Goal: Find specific page/section: Find specific page/section

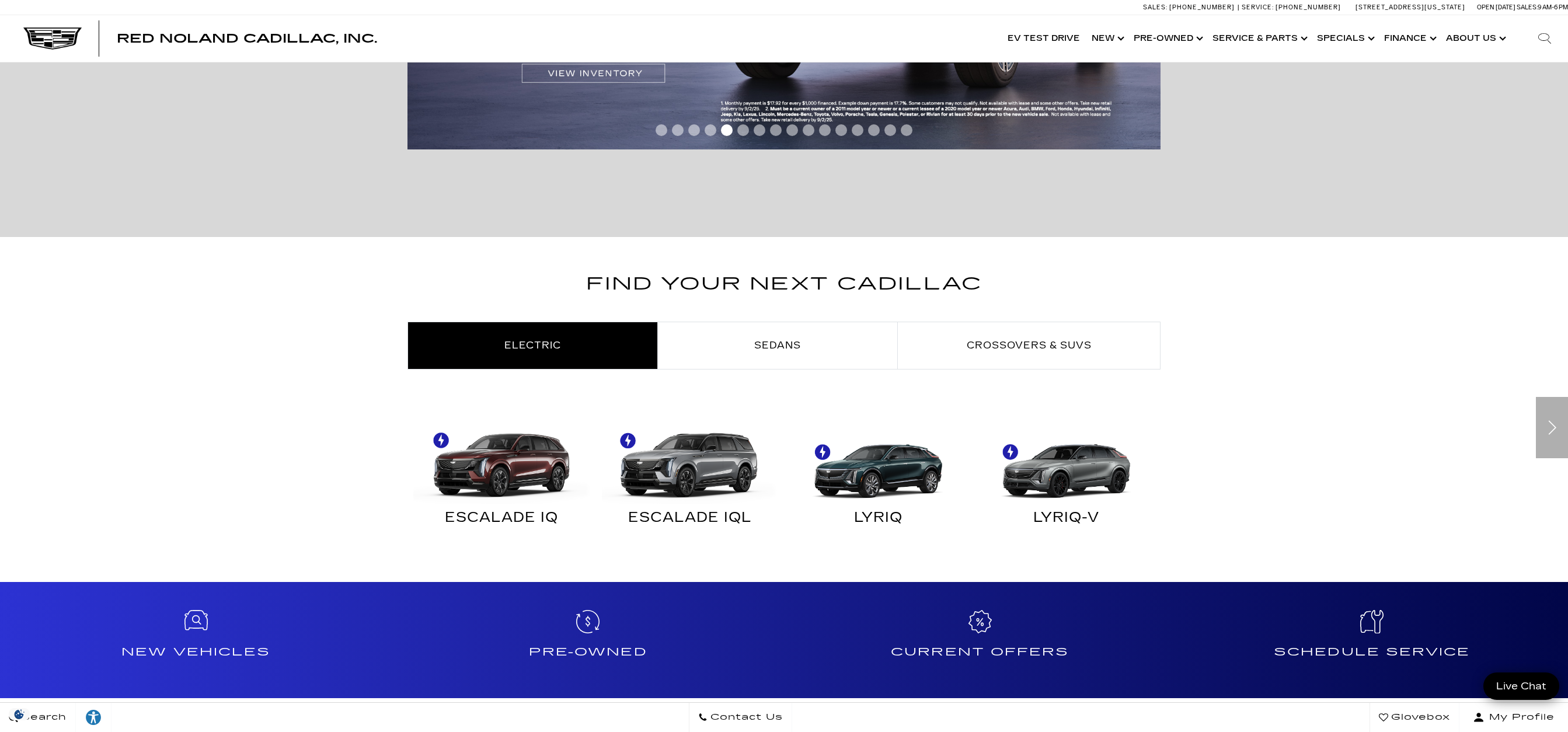
scroll to position [491, 0]
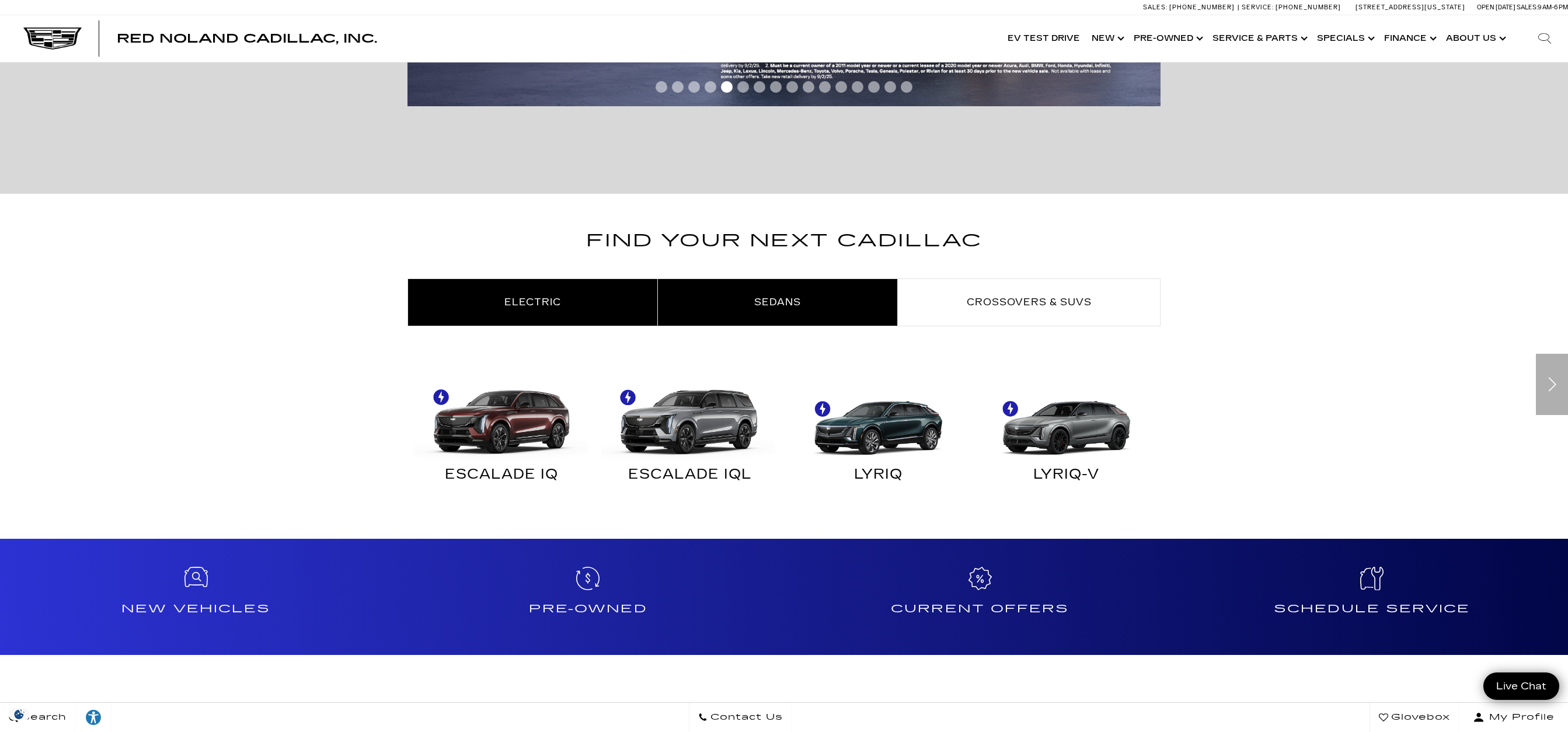
click at [740, 316] on link "Sedans" at bounding box center [778, 303] width 239 height 47
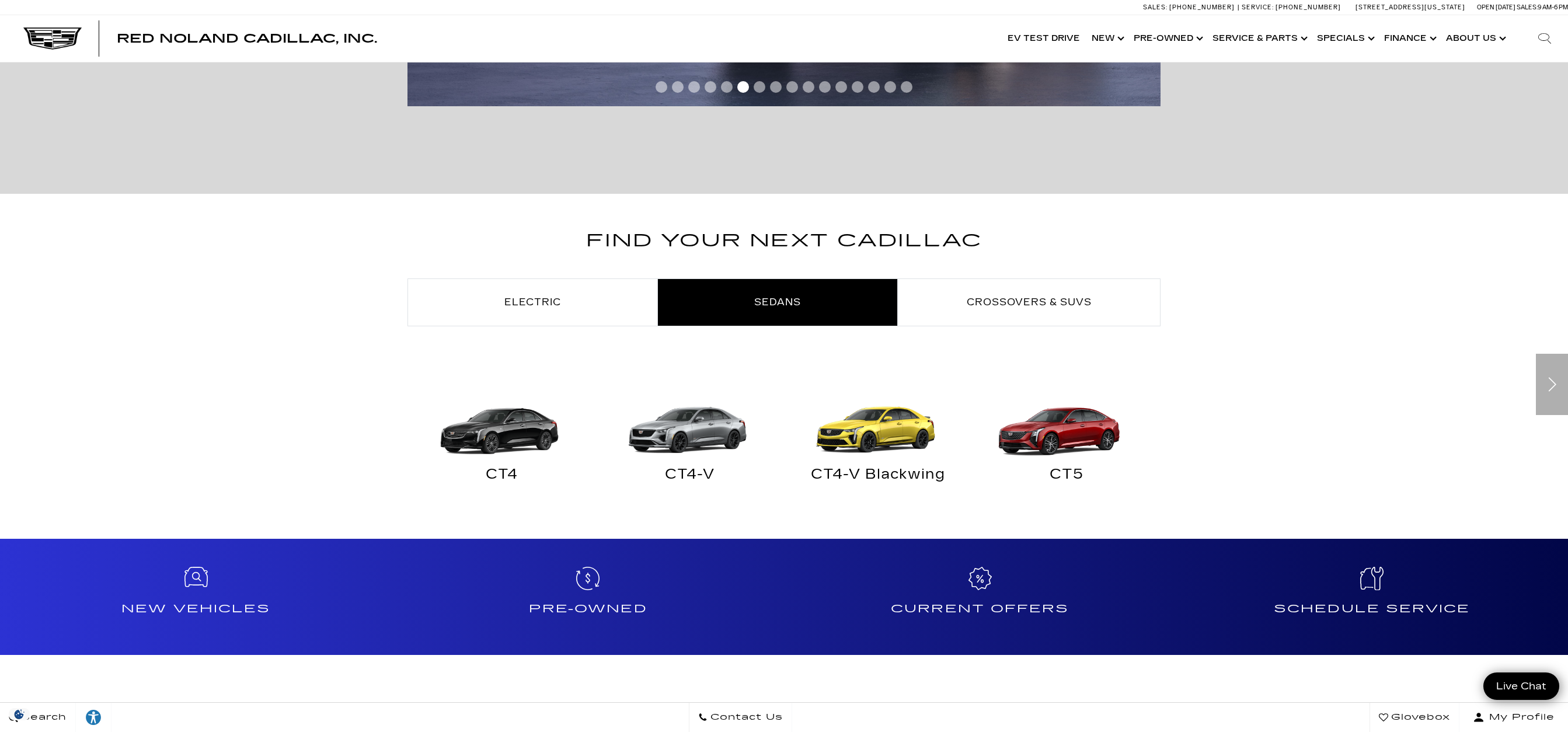
click at [1050, 436] on img at bounding box center [1064, 416] width 177 height 88
click at [1075, 462] on div "CT5" at bounding box center [1067, 477] width 177 height 33
